Goal: Check status: Check status

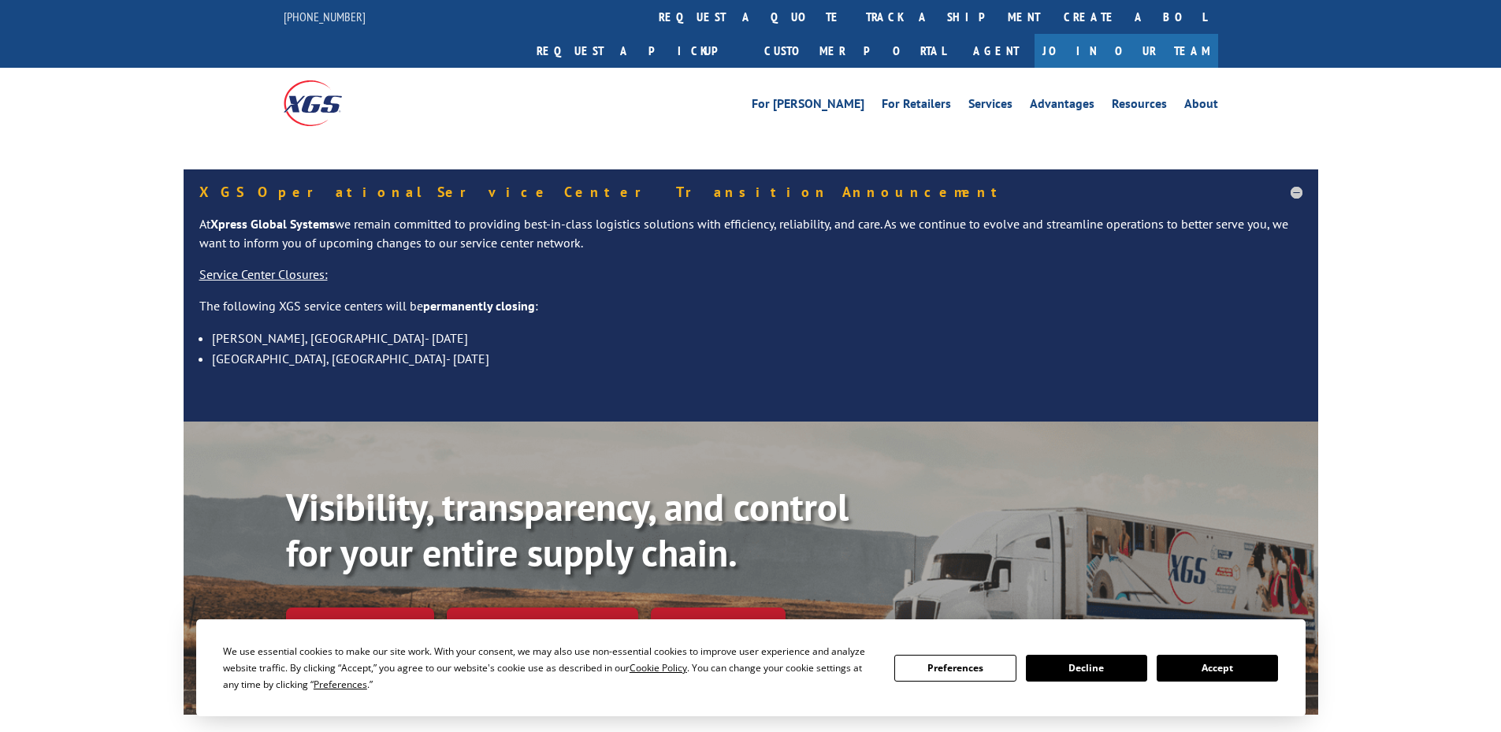
click at [1205, 677] on button "Accept" at bounding box center [1217, 668] width 121 height 27
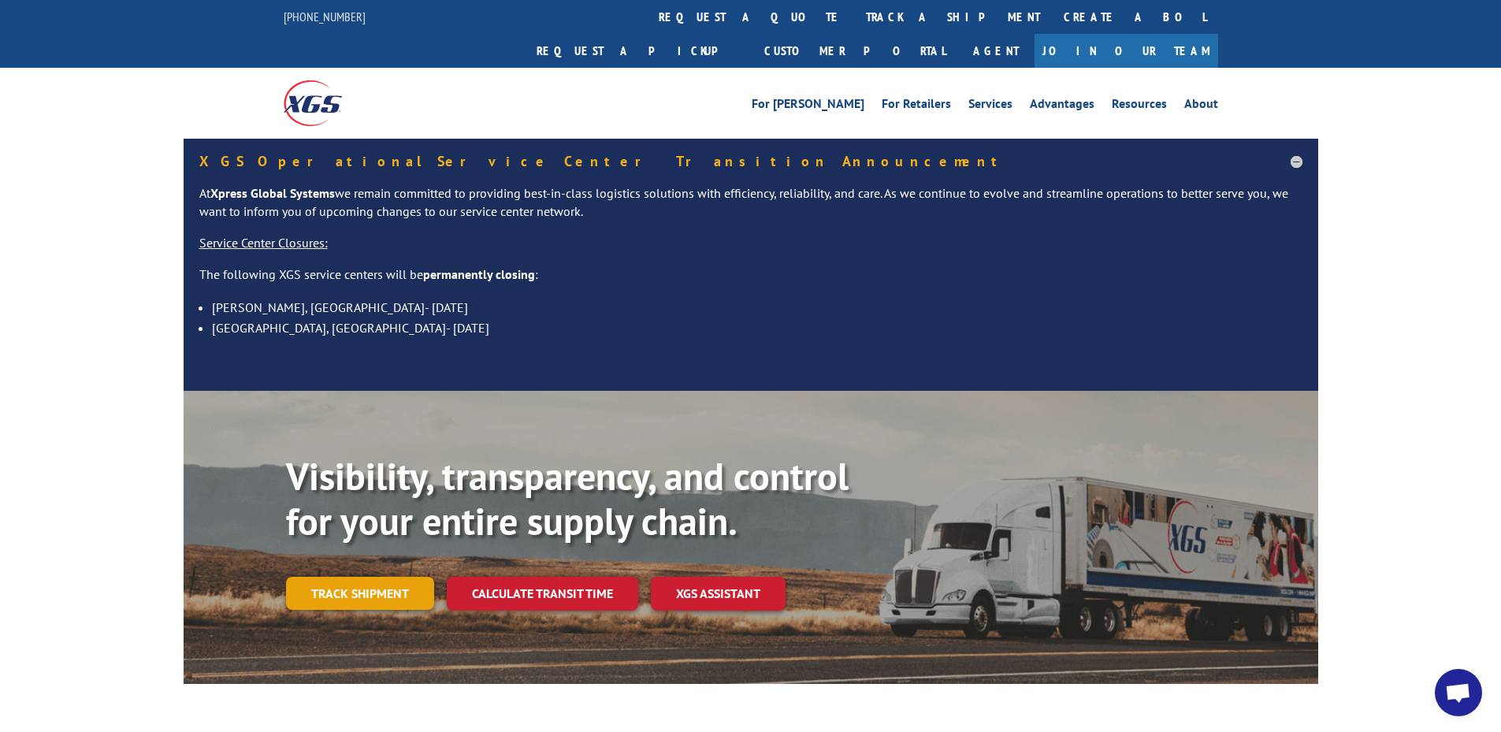
click at [372, 577] on link "Track shipment" at bounding box center [360, 593] width 148 height 33
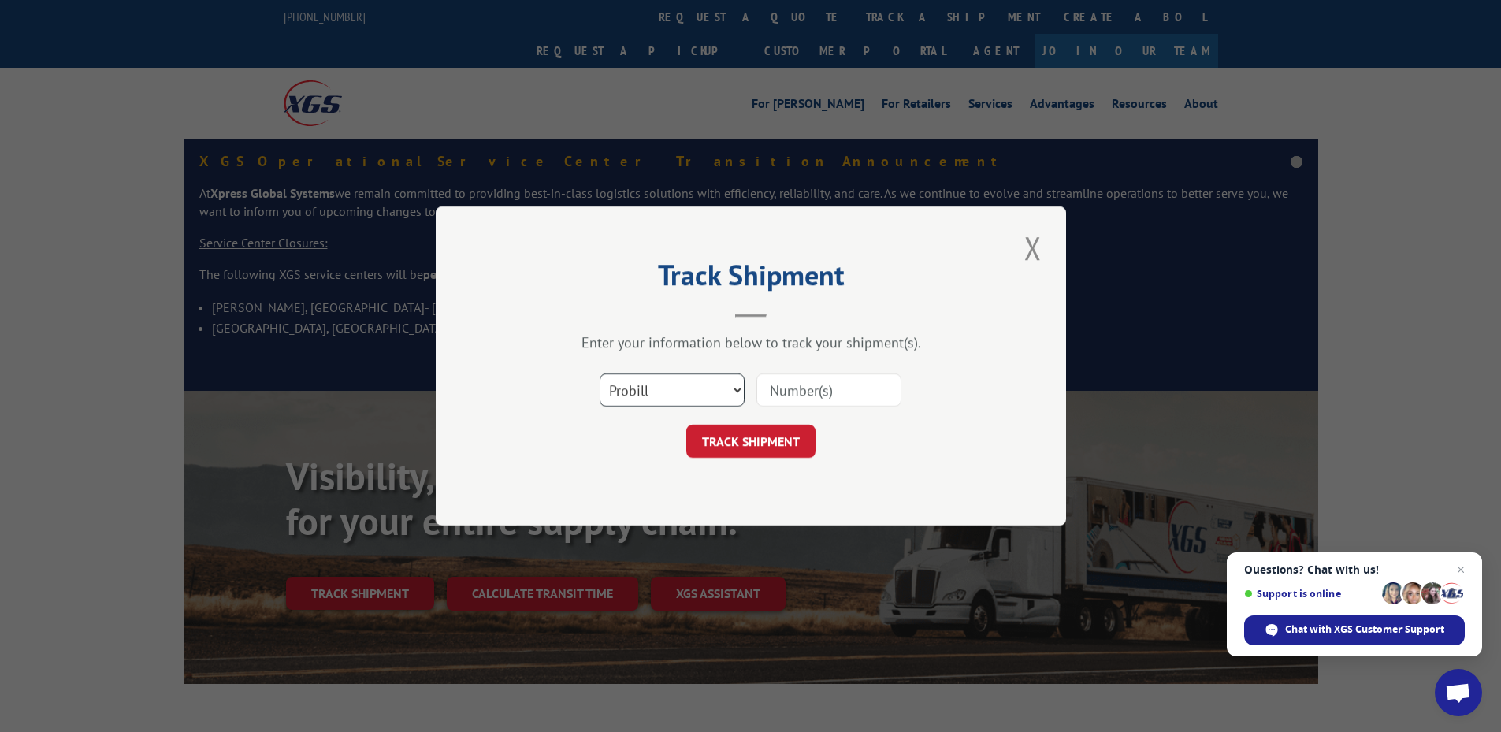
click at [630, 398] on select "Select category... Probill BOL PO" at bounding box center [672, 389] width 145 height 33
click at [607, 505] on div "Track Shipment Enter your information below to track your shipment(s). Select c…" at bounding box center [751, 365] width 630 height 319
click at [799, 384] on input at bounding box center [828, 389] width 145 height 33
paste input "I0001713964-001"
type input "I0001713964-001"
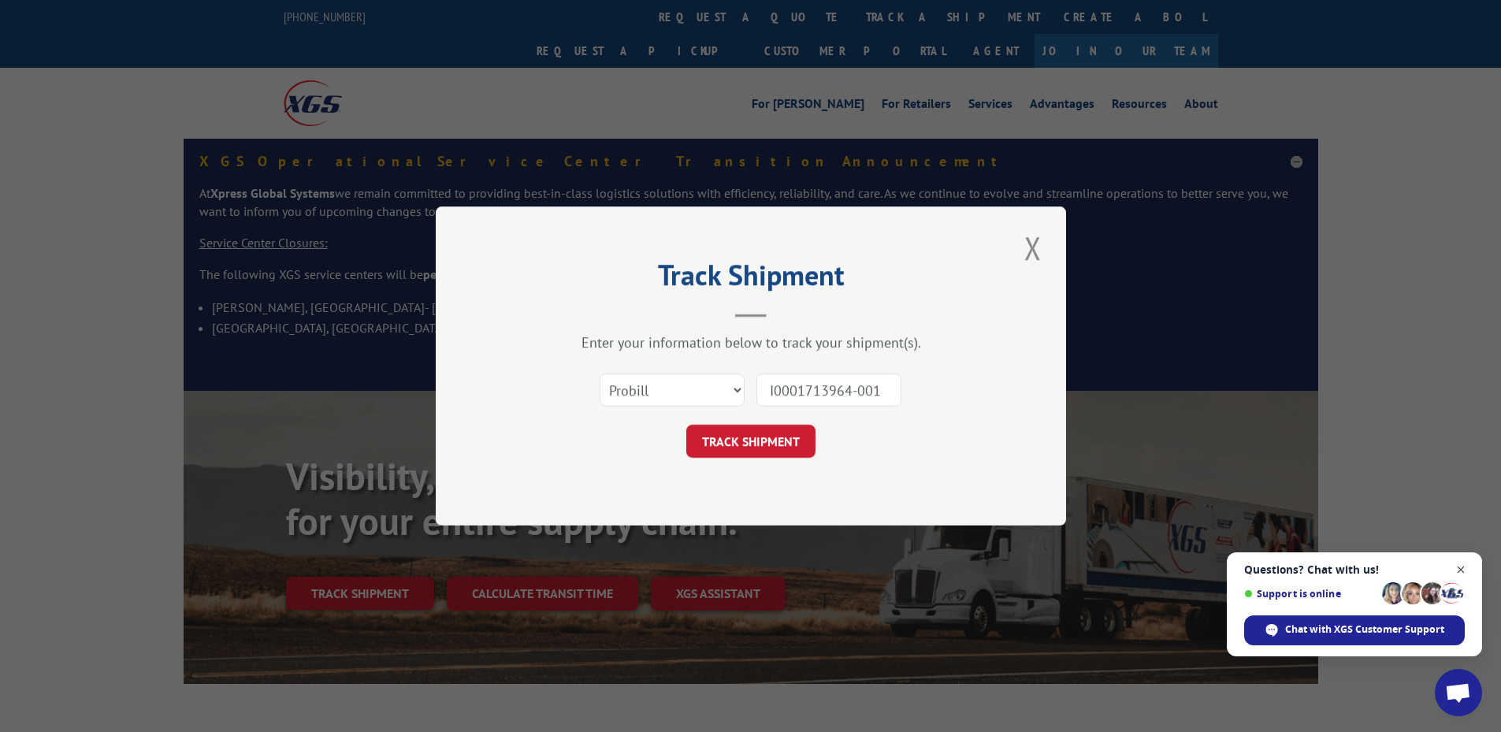
click at [1466, 573] on span "Open chat" at bounding box center [1461, 570] width 20 height 20
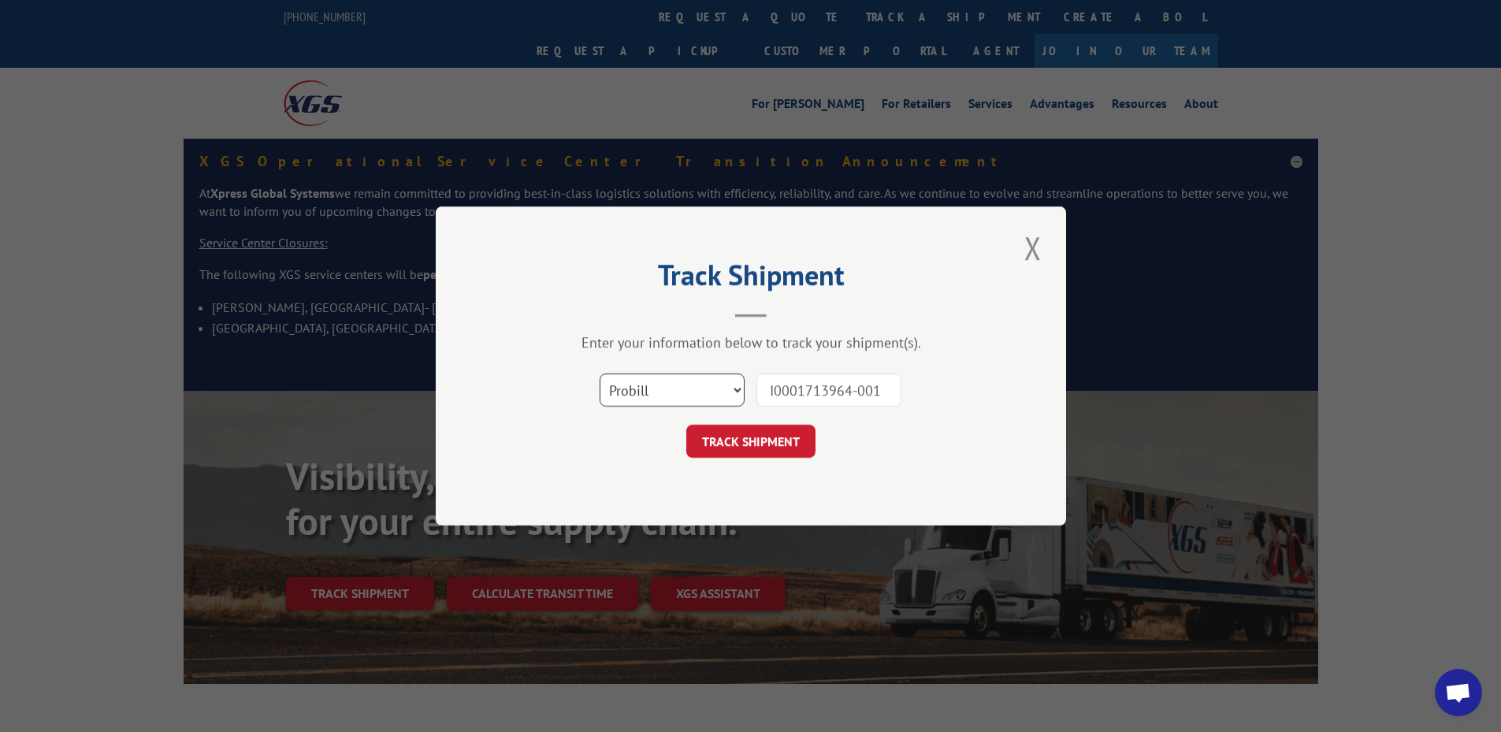
click at [735, 388] on select "Select category... Probill BOL PO" at bounding box center [672, 389] width 145 height 33
select select "bol"
click at [600, 373] on select "Select category... Probill BOL PO" at bounding box center [672, 389] width 145 height 33
click at [762, 435] on button "TRACK SHIPMENT" at bounding box center [750, 441] width 129 height 33
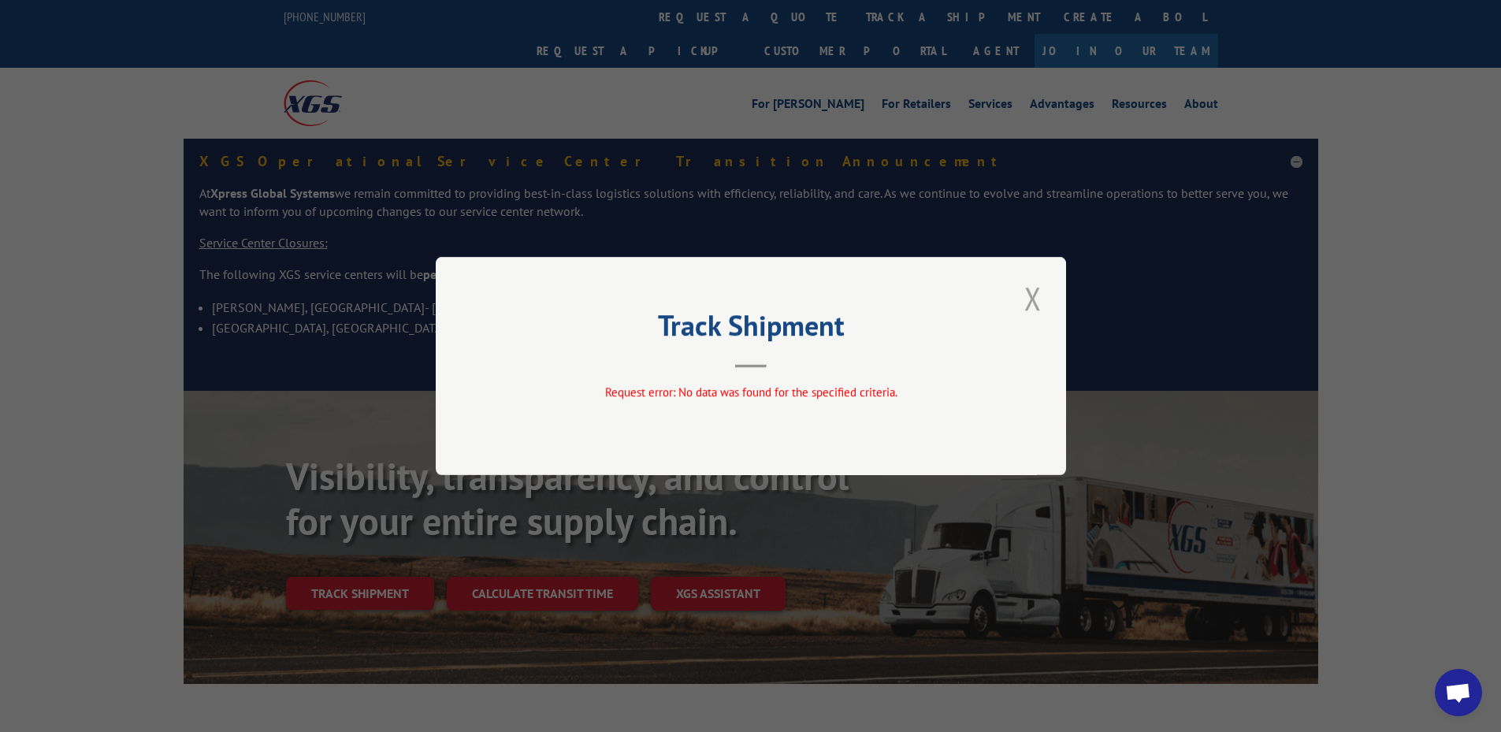
click at [1032, 300] on button "Close modal" at bounding box center [1033, 298] width 27 height 43
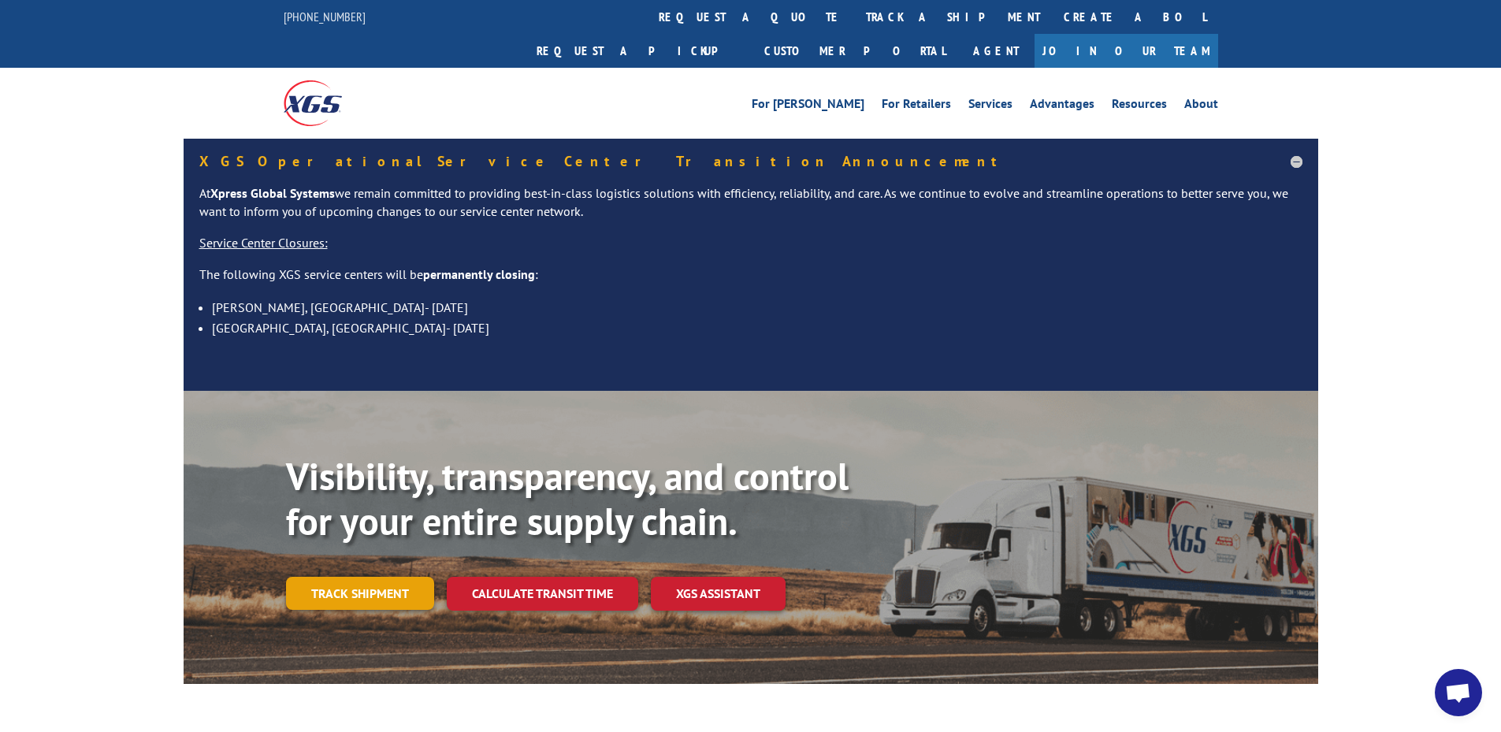
click at [377, 577] on link "Track shipment" at bounding box center [360, 593] width 148 height 33
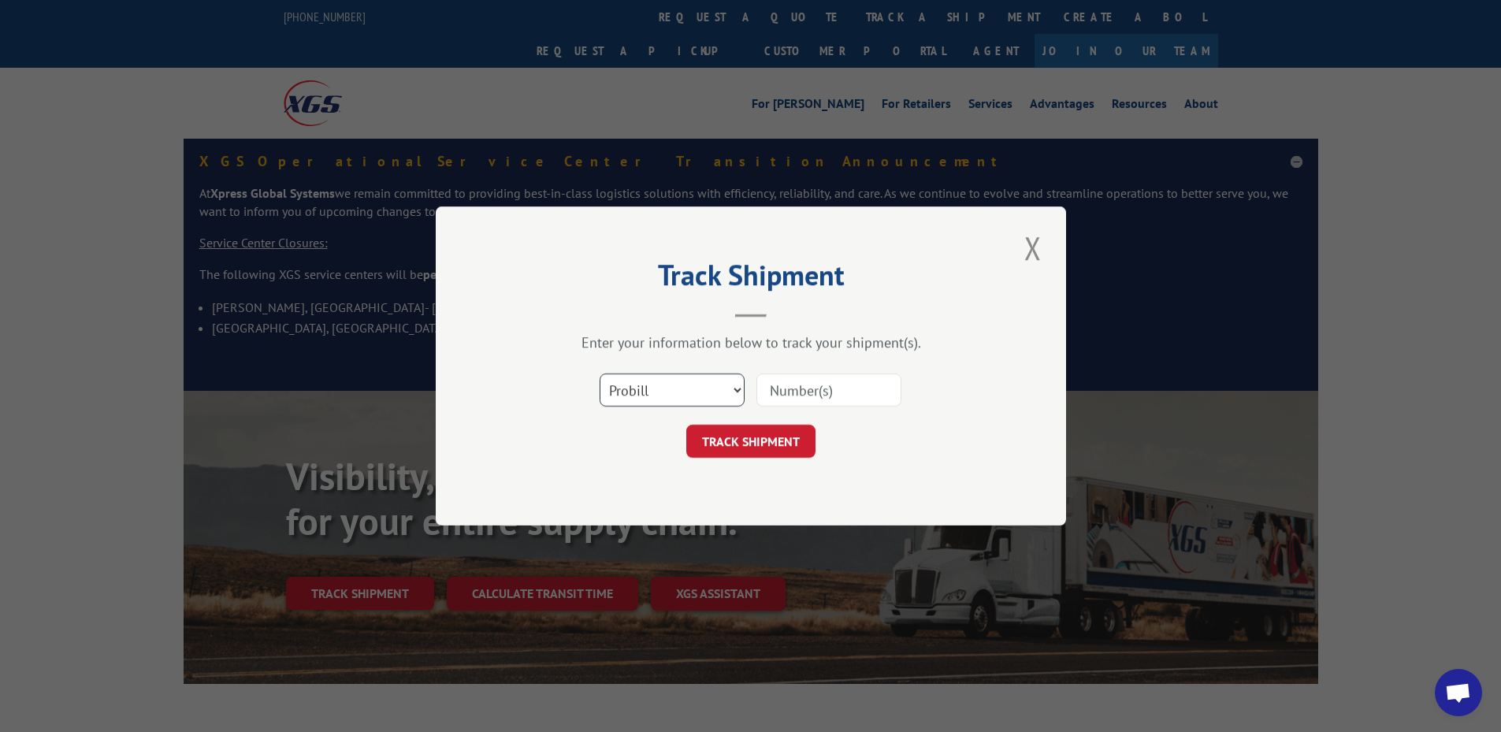
click at [682, 381] on select "Select category... Probill BOL PO" at bounding box center [672, 389] width 145 height 33
select select "po"
click at [600, 373] on select "Select category... Probill BOL PO" at bounding box center [672, 389] width 145 height 33
click at [815, 385] on input at bounding box center [828, 389] width 145 height 33
type input "04522643"
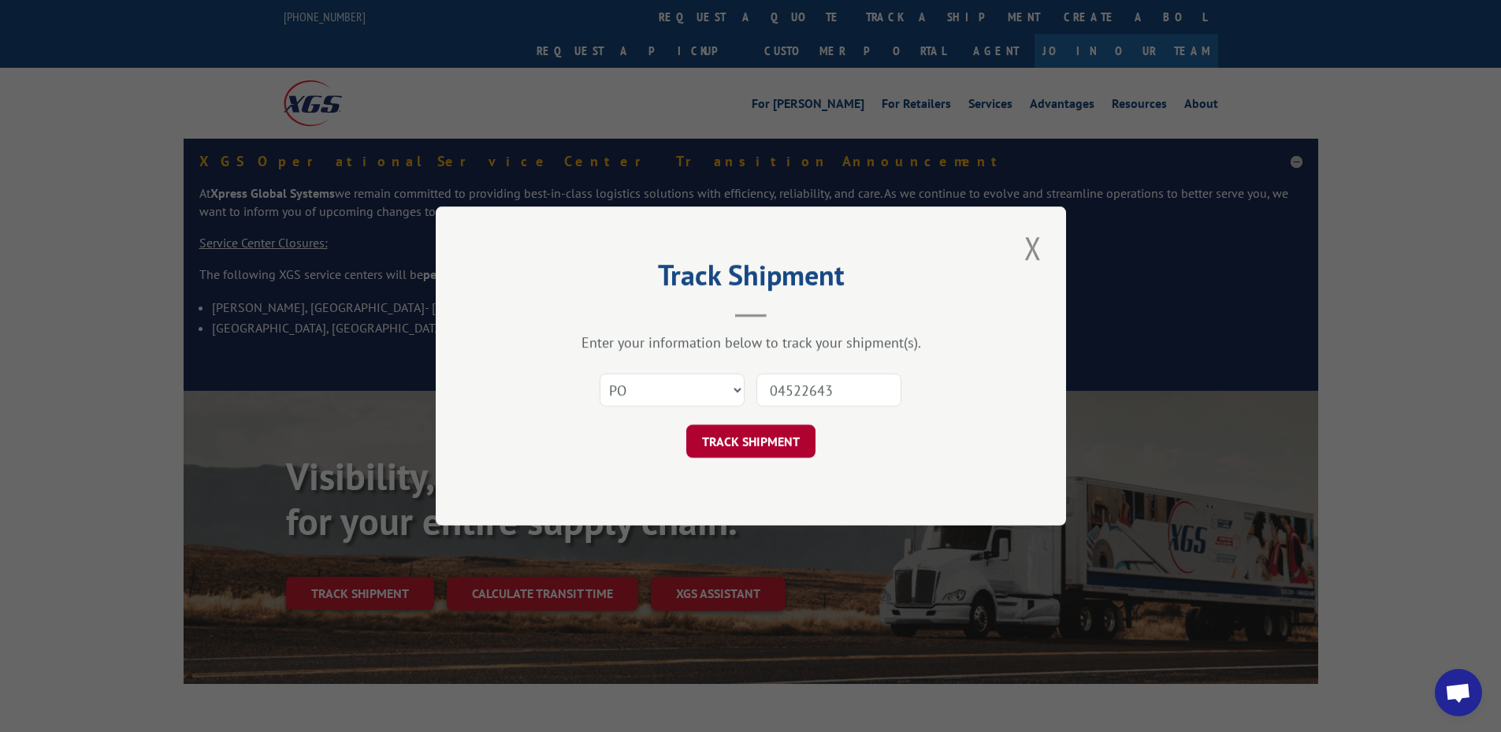
click at [738, 450] on button "TRACK SHIPMENT" at bounding box center [750, 441] width 129 height 33
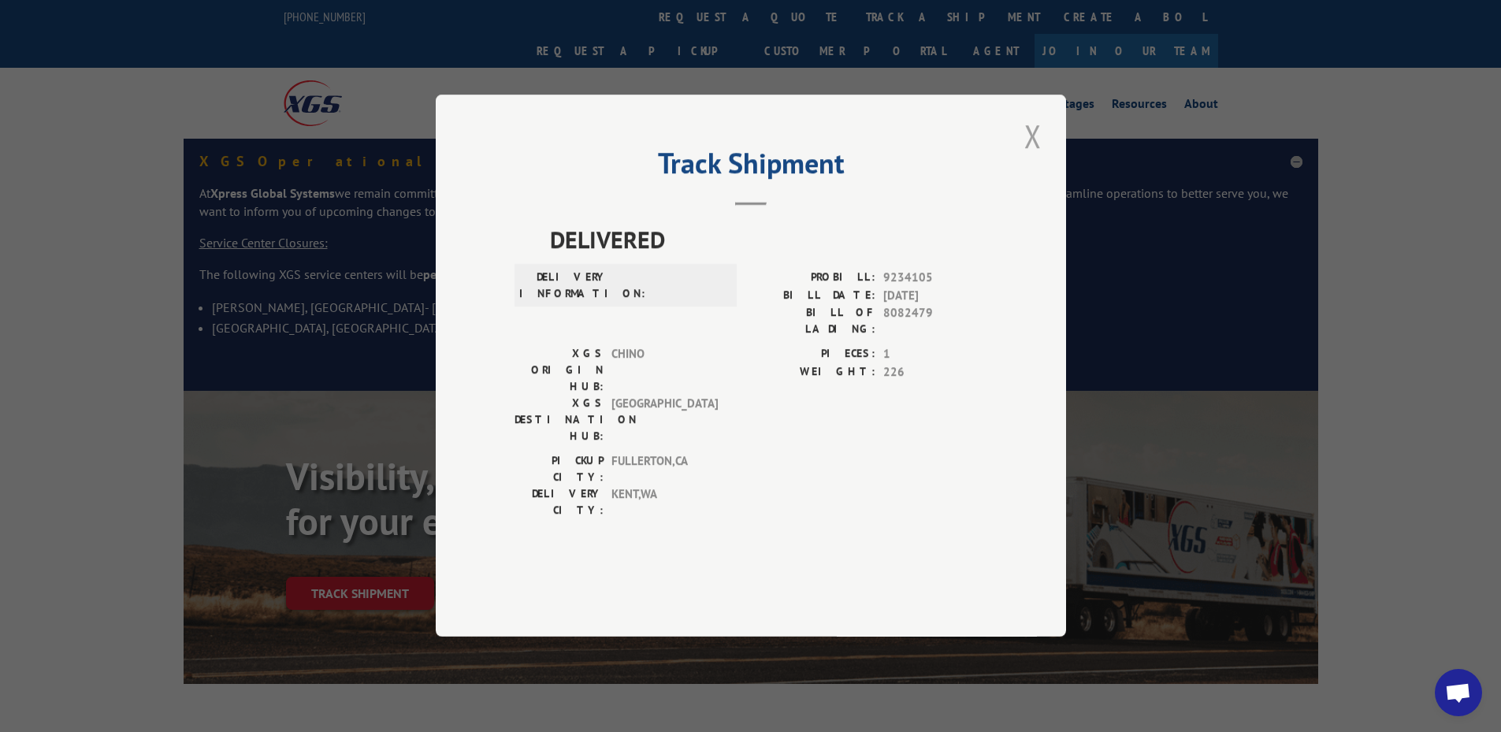
click at [1034, 158] on button "Close modal" at bounding box center [1033, 135] width 27 height 43
